Goal: Navigation & Orientation: Find specific page/section

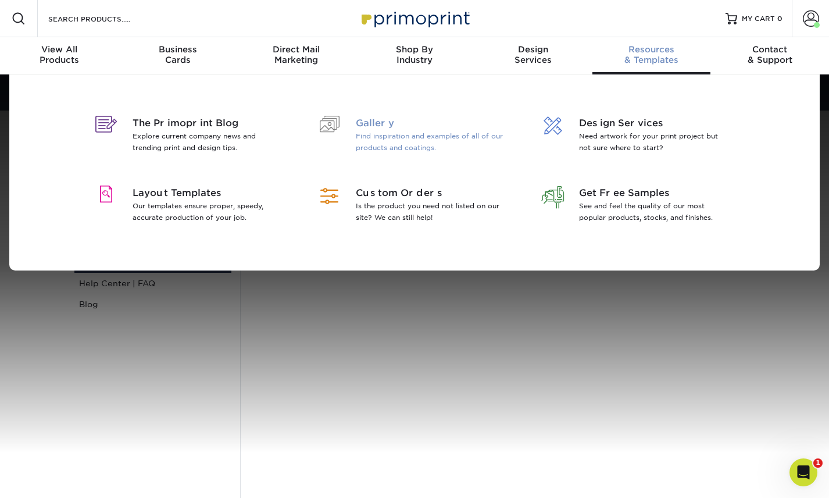
click at [440, 128] on span "Gallery" at bounding box center [431, 123] width 151 height 14
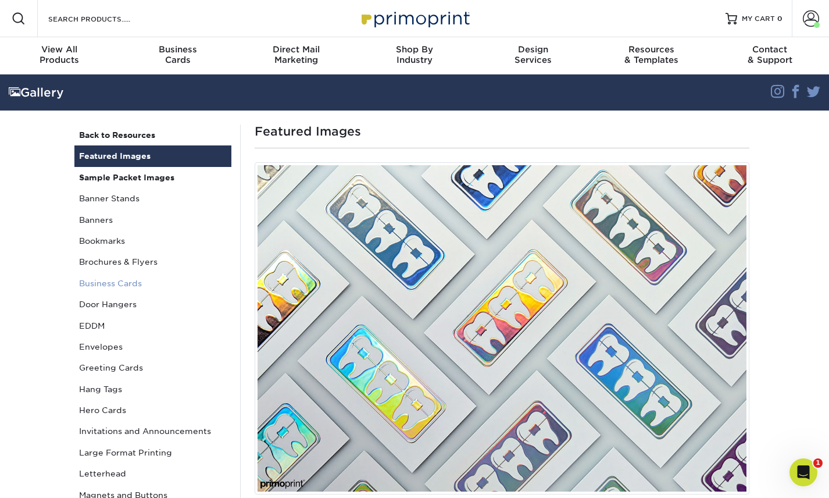
click at [96, 281] on link "Business Cards" at bounding box center [152, 283] width 157 height 21
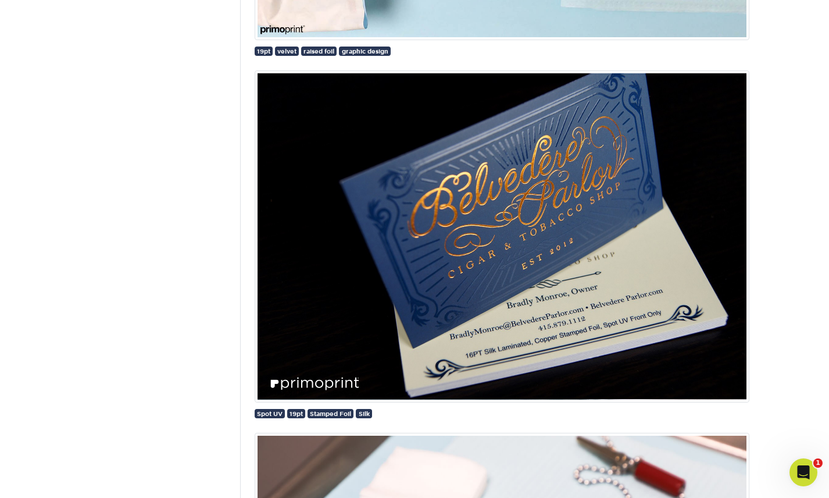
scroll to position [7767, 0]
